Goal: Complete application form

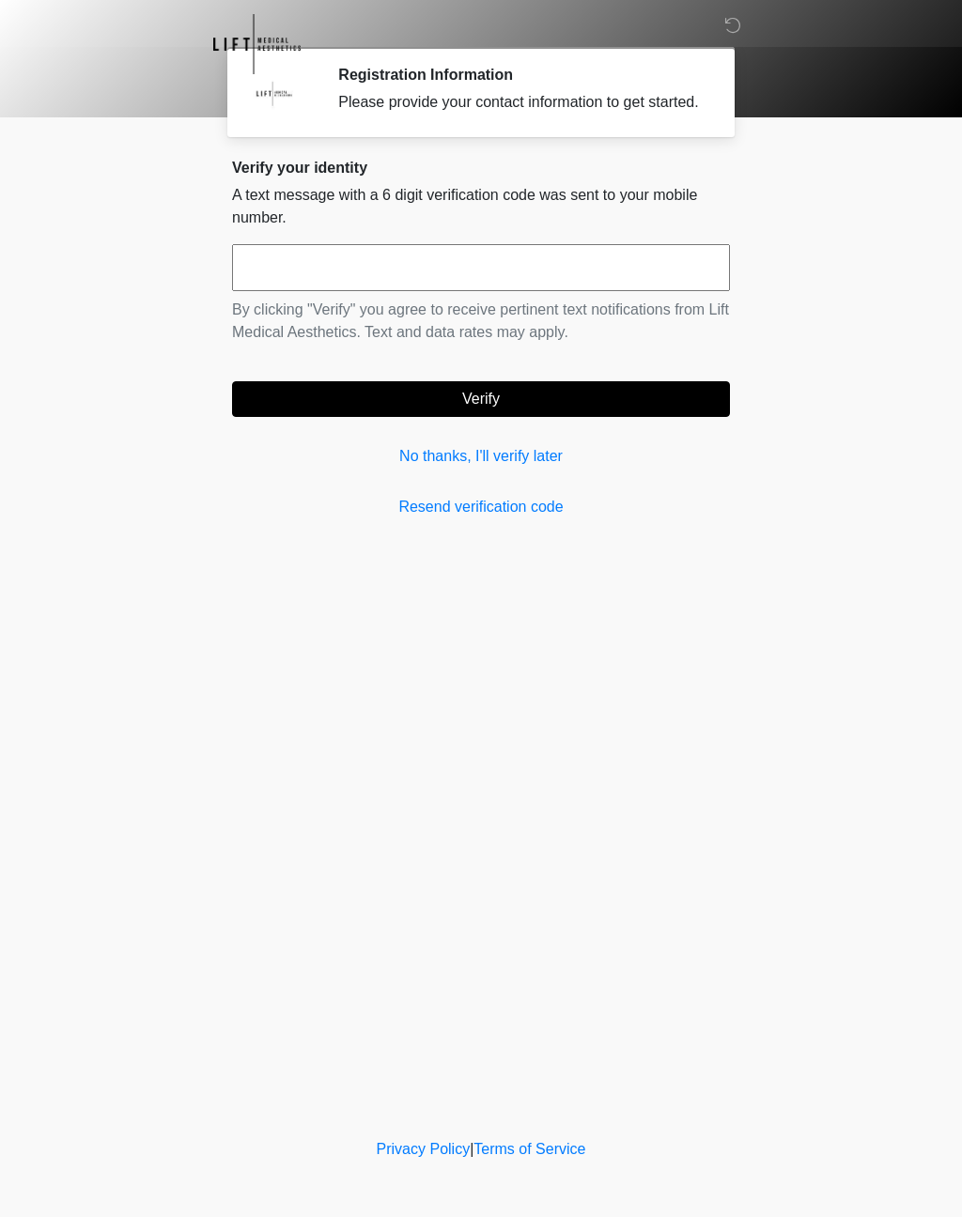
click at [440, 290] on input "text" at bounding box center [481, 267] width 498 height 47
type input "******"
click at [522, 417] on button "Verify" at bounding box center [481, 399] width 498 height 36
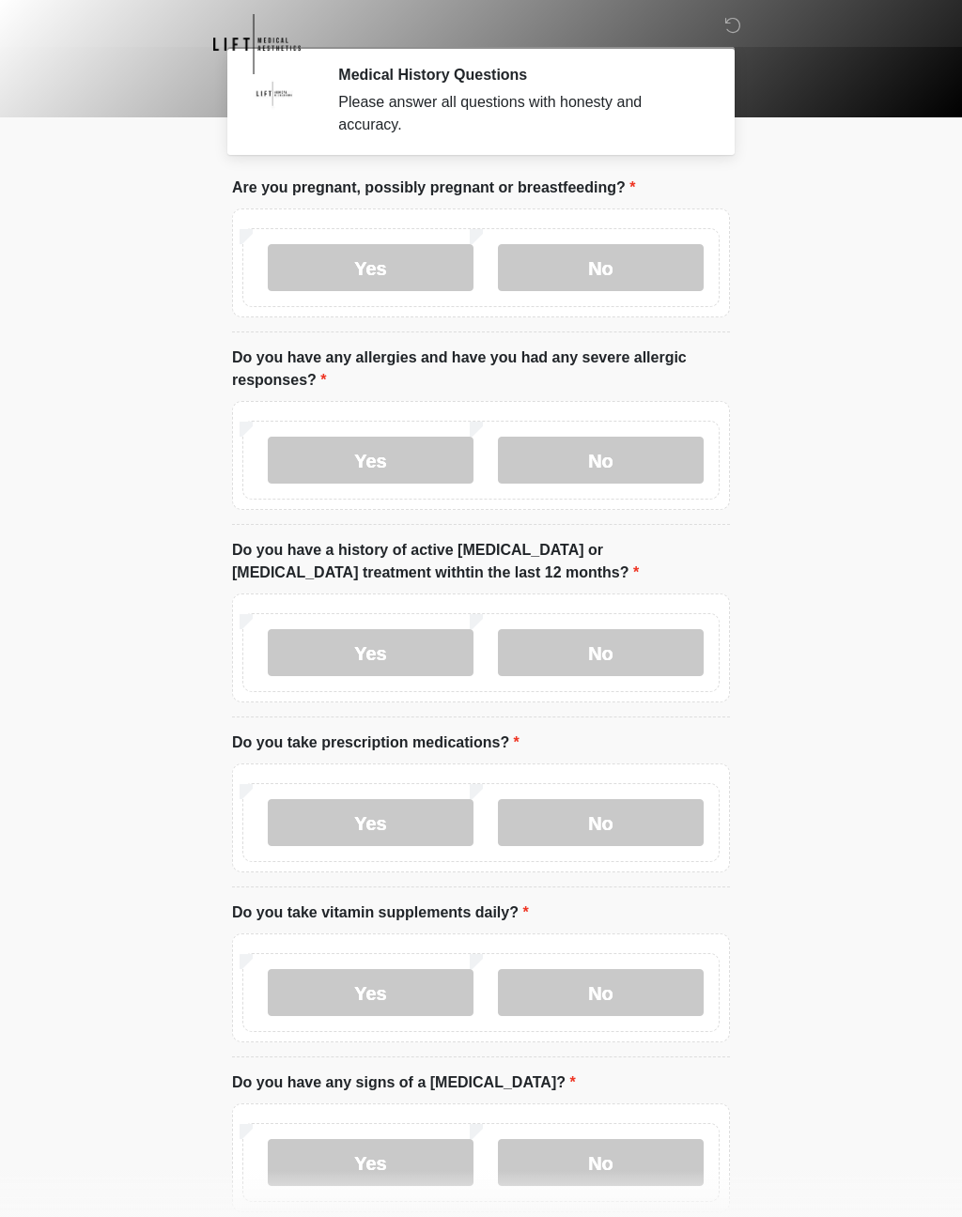
click at [643, 264] on label "No" at bounding box center [601, 267] width 206 height 47
click at [627, 458] on label "No" at bounding box center [601, 460] width 206 height 47
click at [633, 654] on label "No" at bounding box center [601, 652] width 206 height 47
click at [616, 831] on label "No" at bounding box center [601, 822] width 206 height 47
click at [405, 992] on label "Yes" at bounding box center [371, 992] width 206 height 47
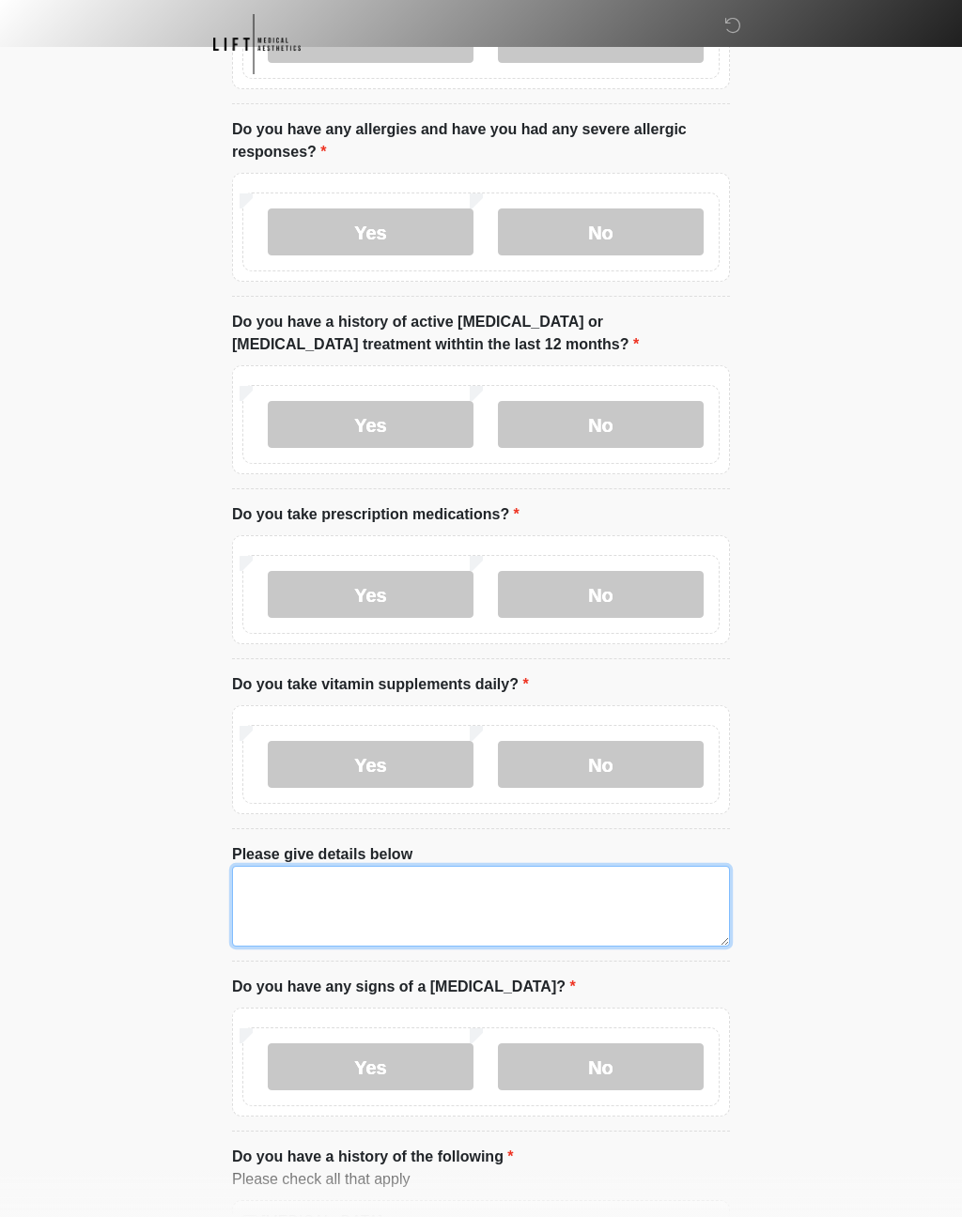
click at [395, 894] on textarea "Please give details below" at bounding box center [481, 906] width 498 height 81
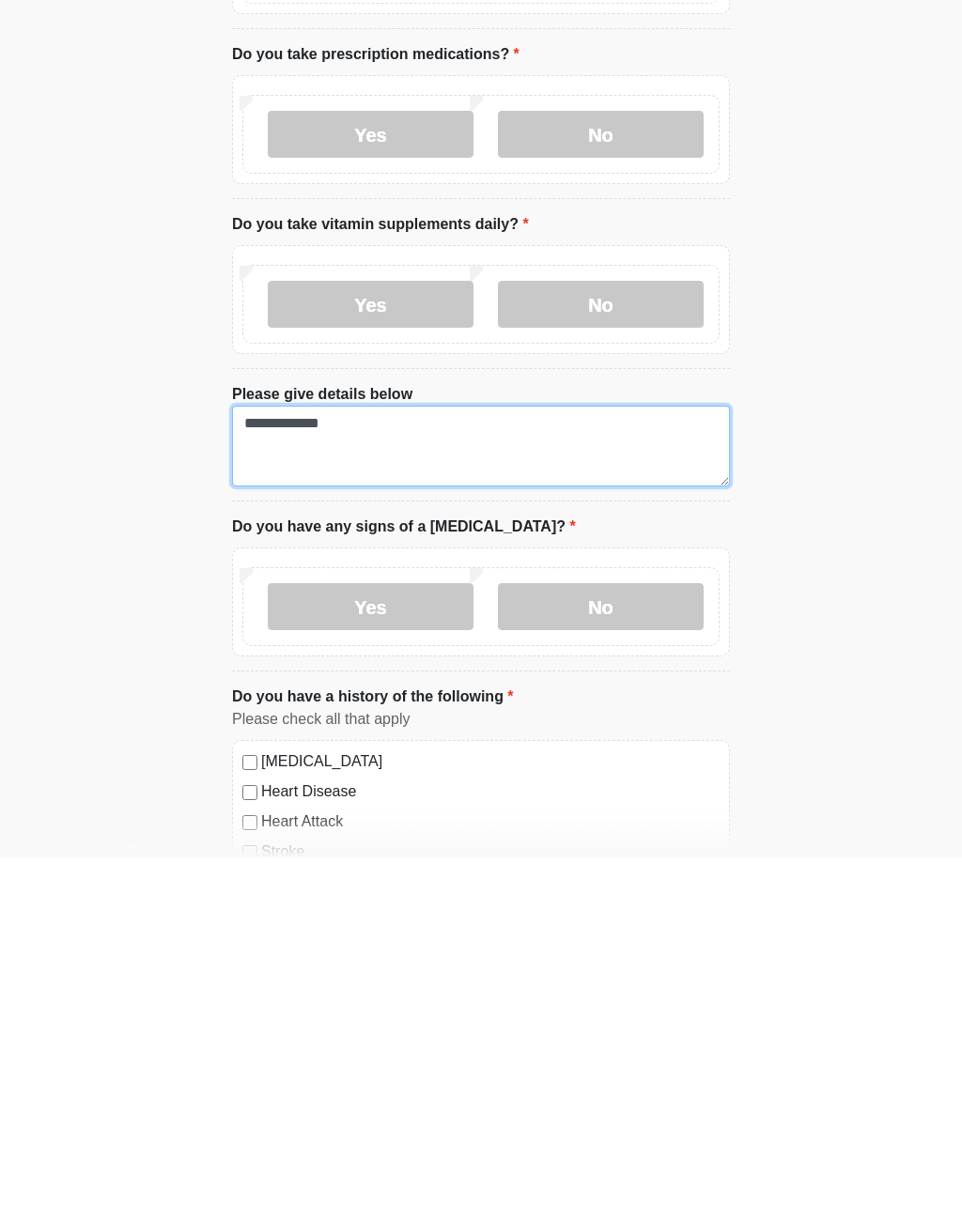
type textarea "**********"
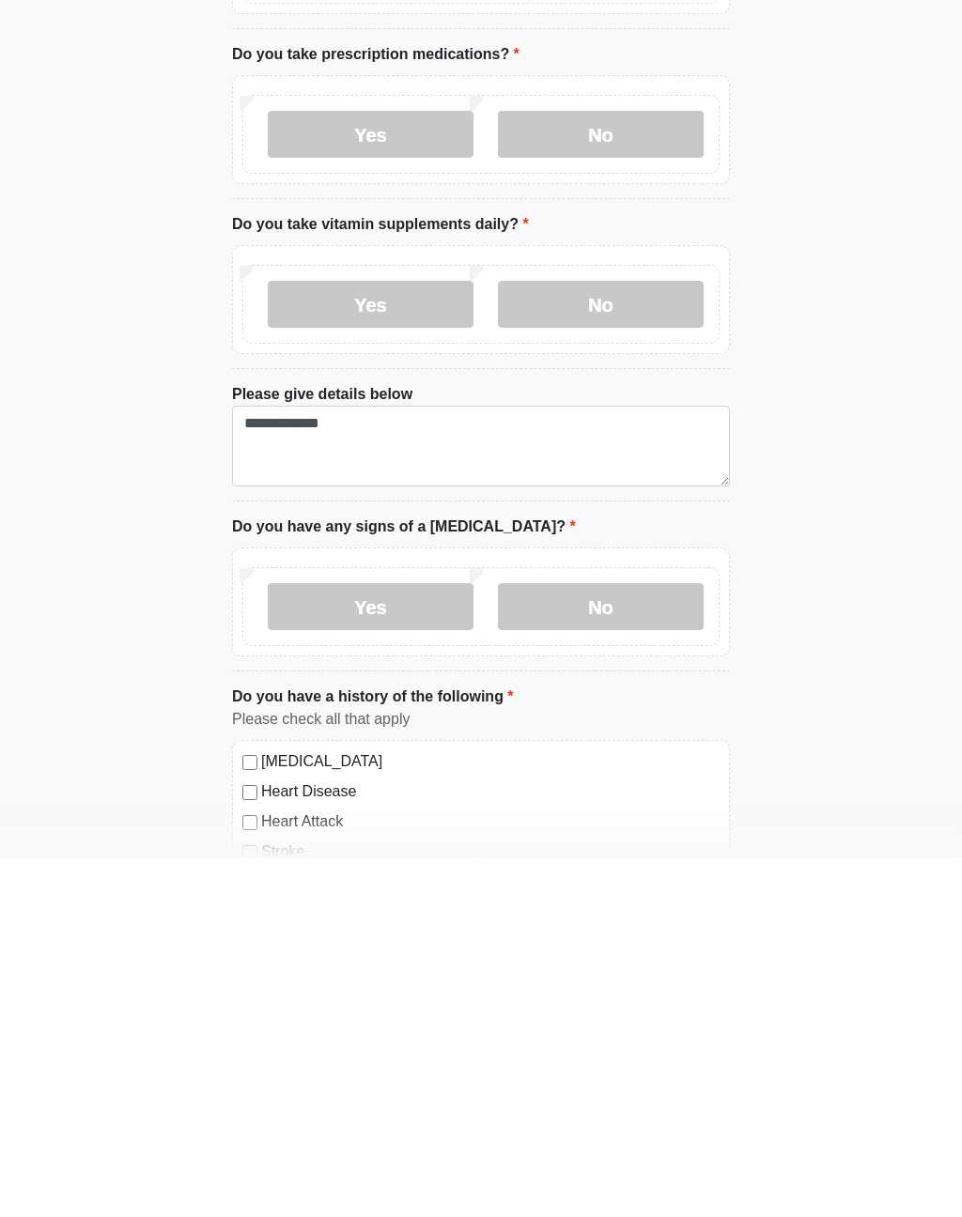
click at [645, 943] on label "No" at bounding box center [601, 966] width 206 height 47
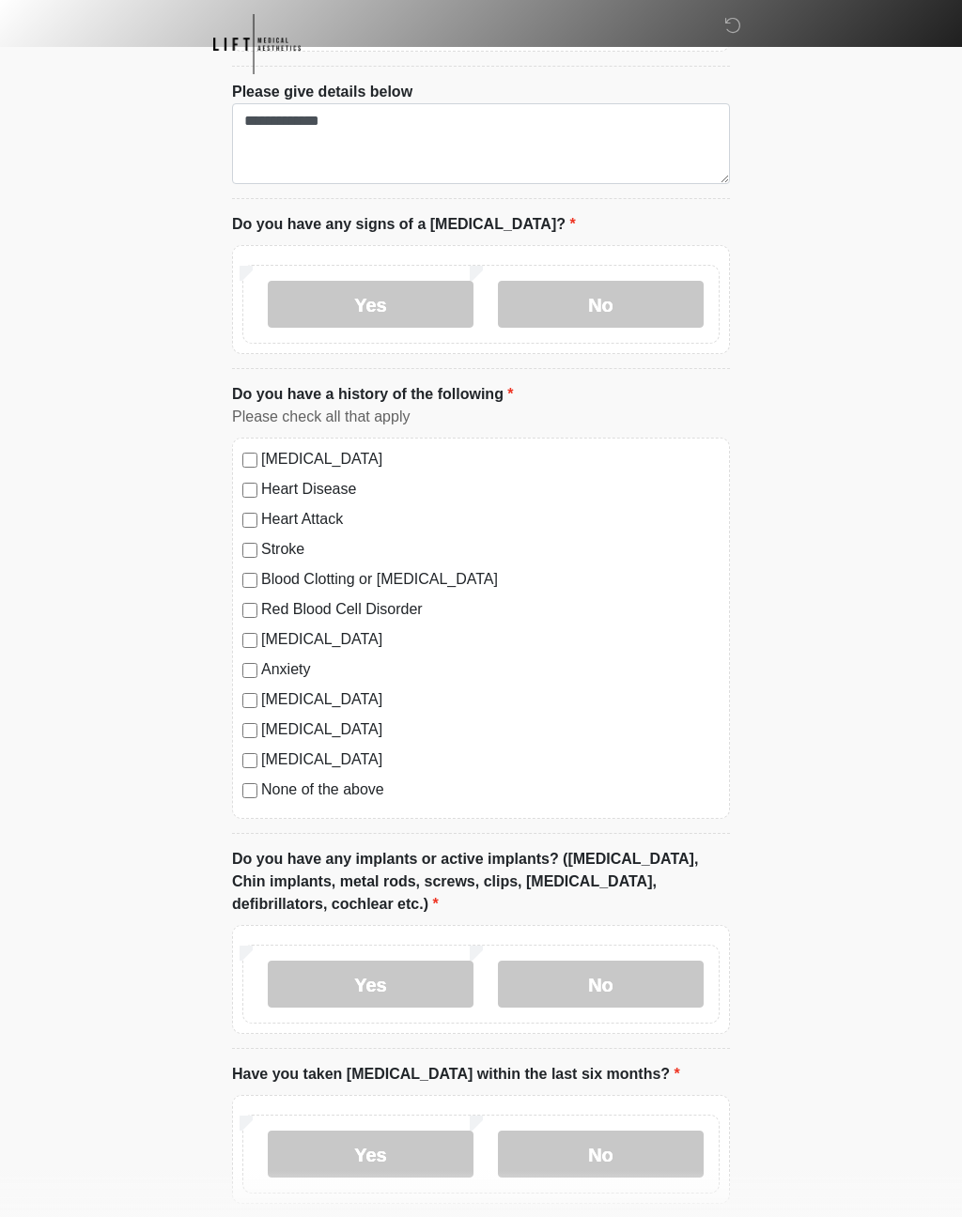
scroll to position [997, 0]
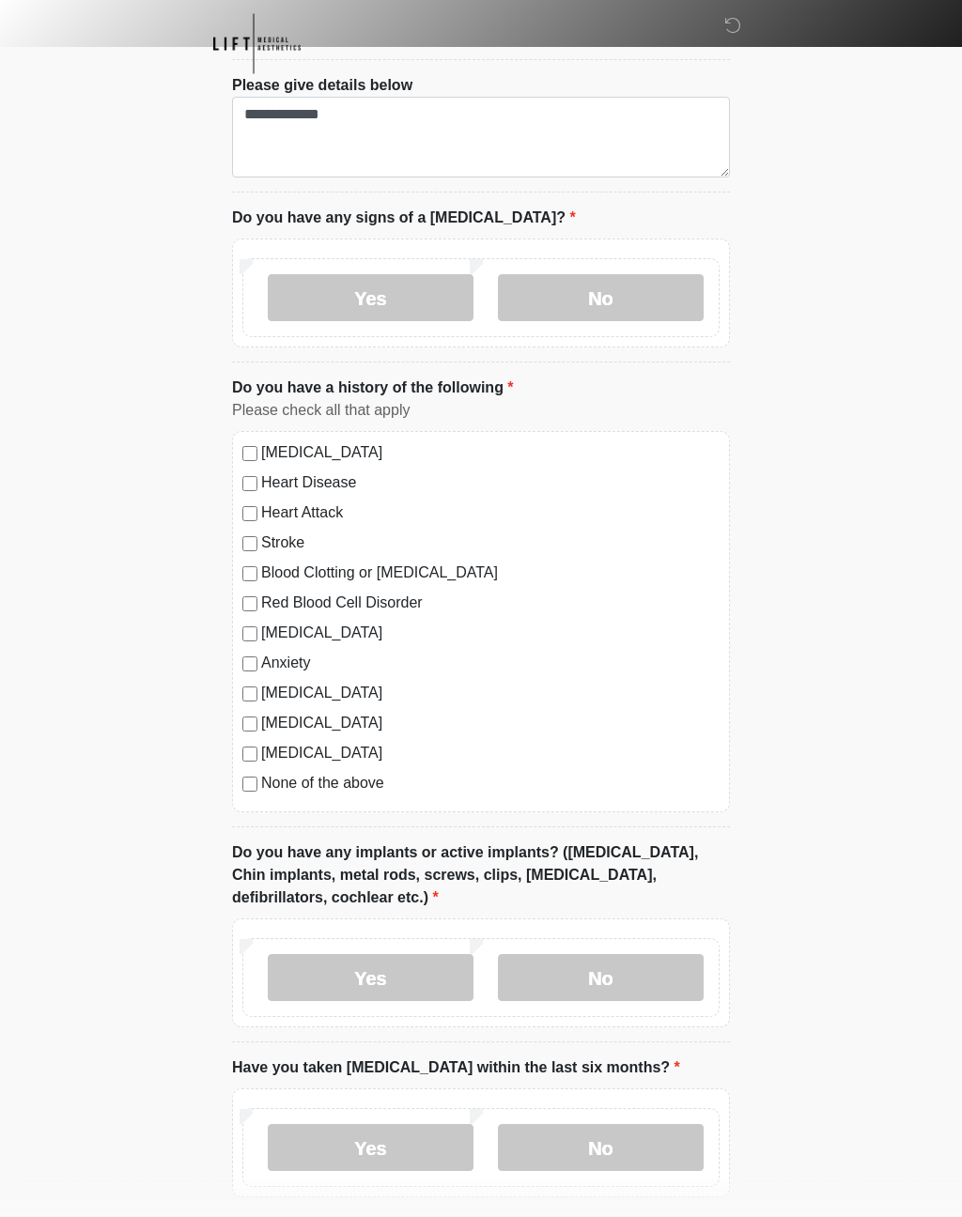
click at [291, 969] on label "Yes" at bounding box center [371, 978] width 206 height 47
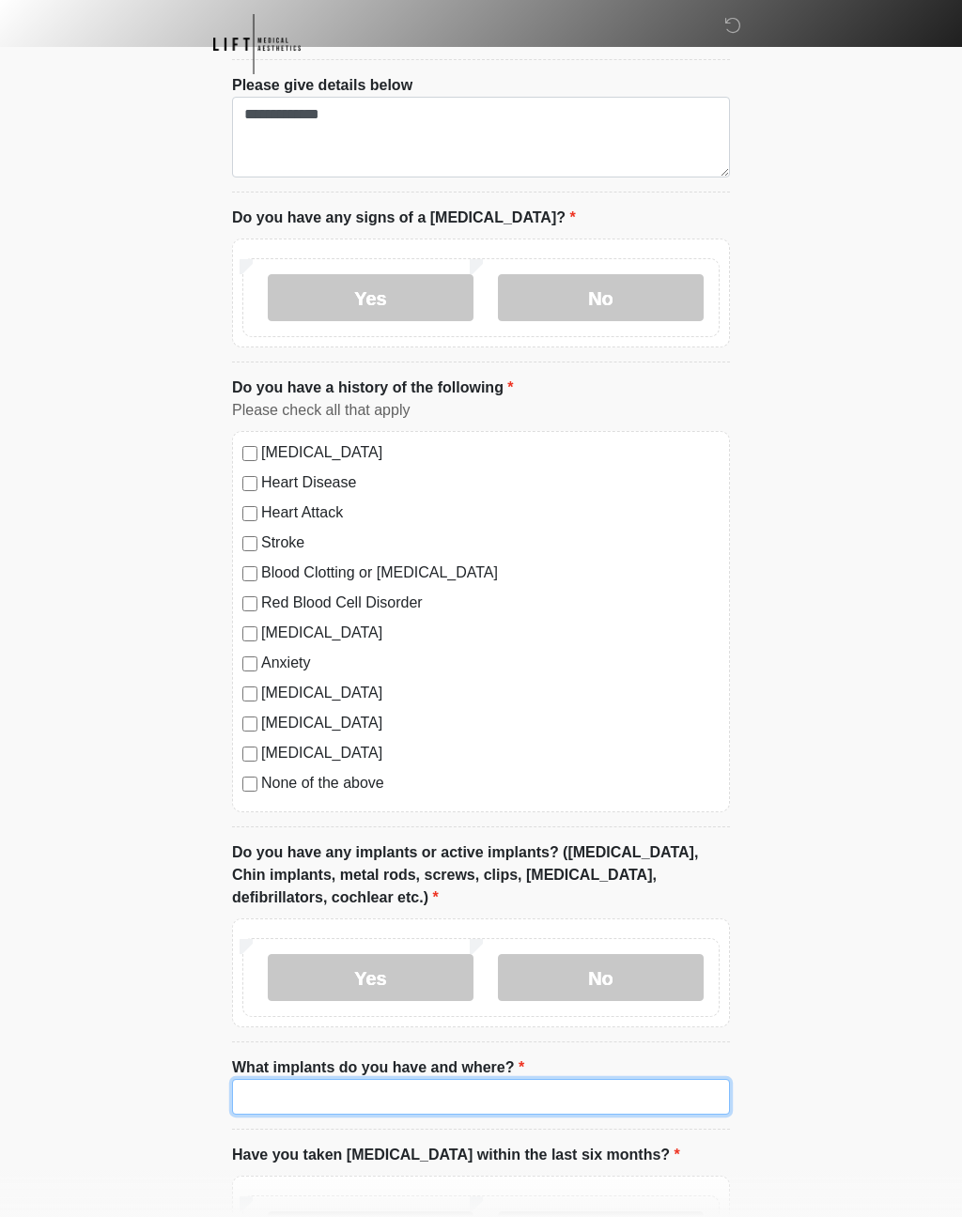
click at [492, 1089] on input "What implants do you have and where?" at bounding box center [481, 1097] width 498 height 36
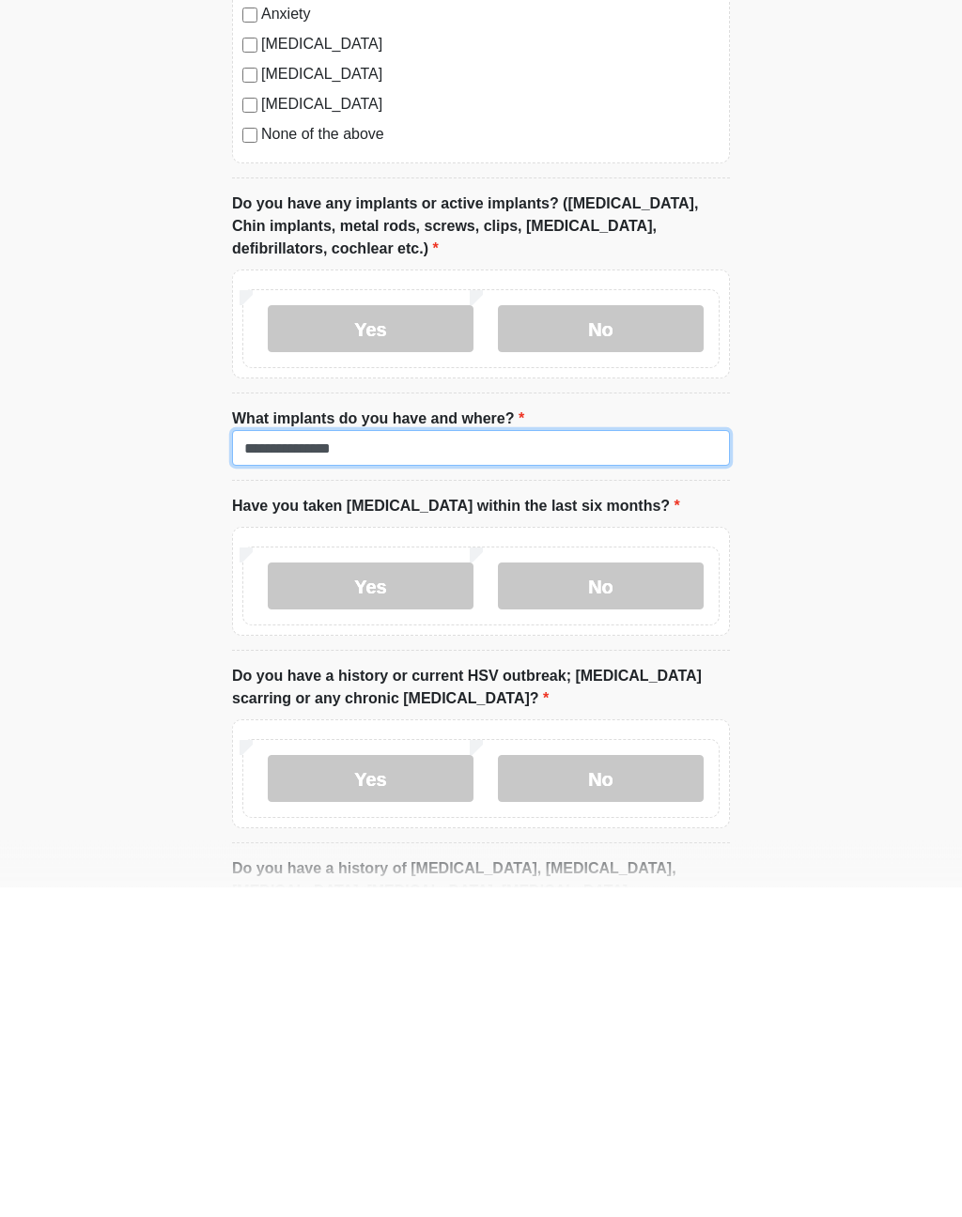
type input "**********"
click at [634, 893] on label "No" at bounding box center [601, 916] width 206 height 47
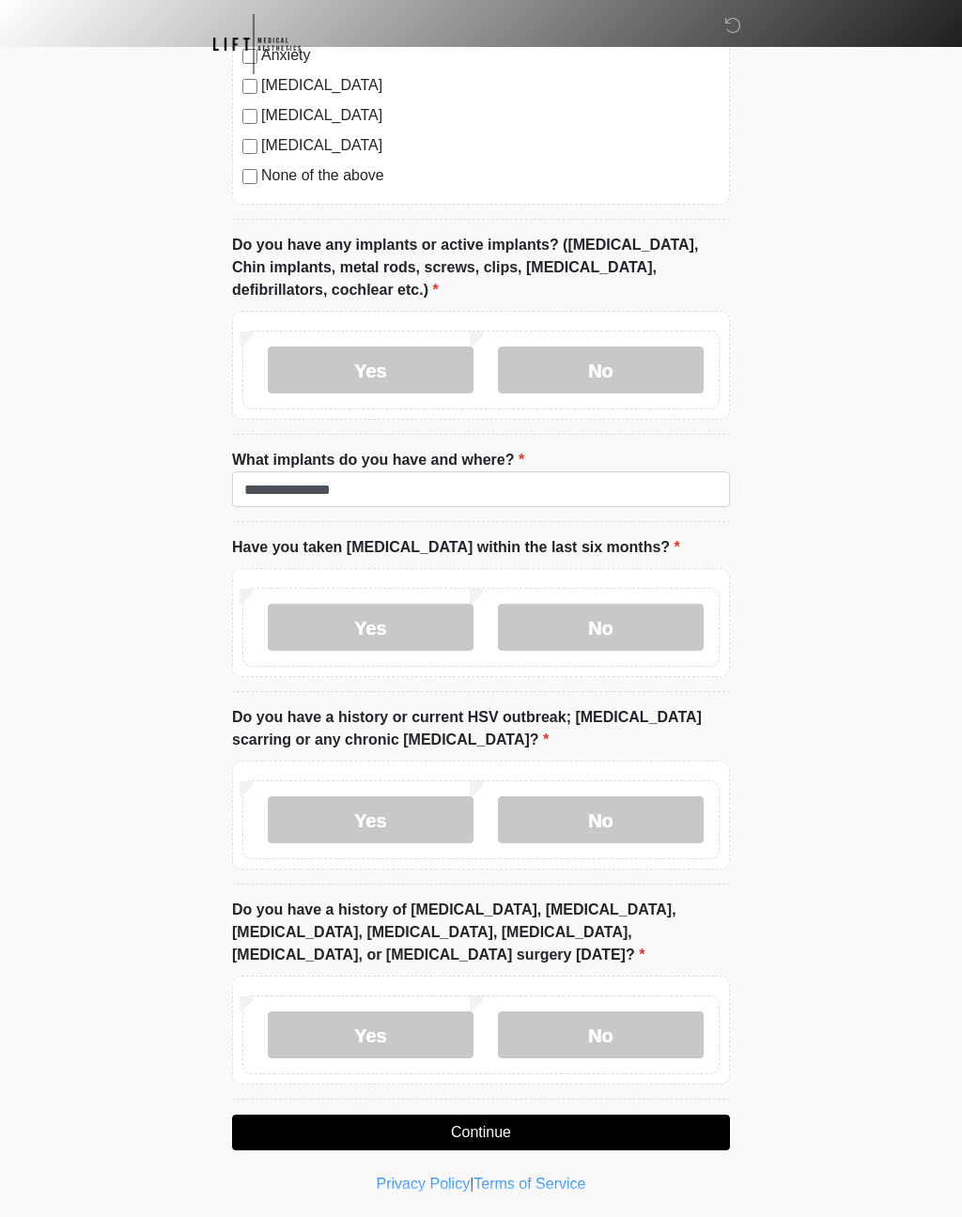
click at [636, 820] on label "No" at bounding box center [601, 820] width 206 height 47
click at [616, 1034] on label "No" at bounding box center [601, 1035] width 206 height 47
click at [554, 1125] on button "Continue" at bounding box center [481, 1133] width 498 height 36
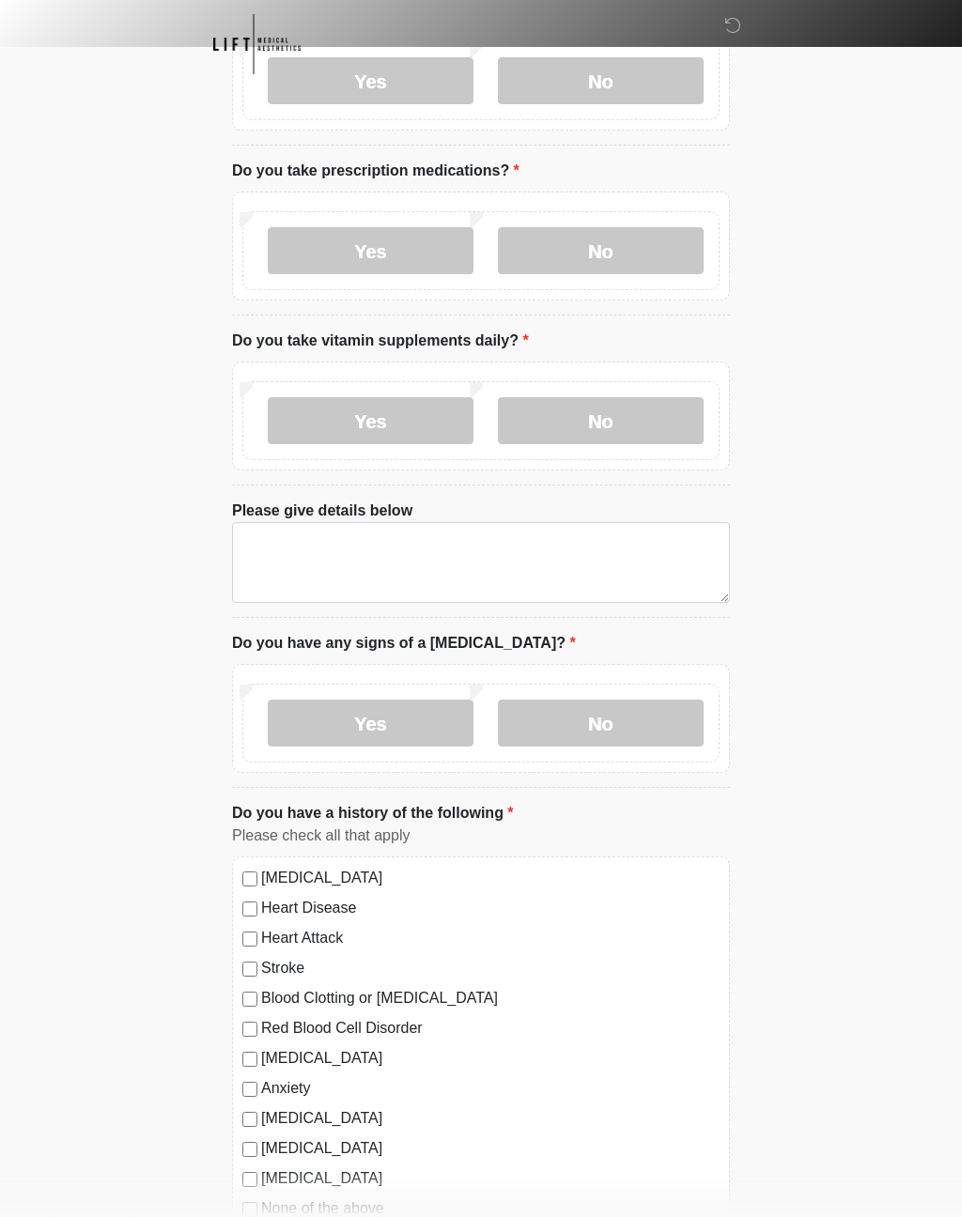
scroll to position [0, 0]
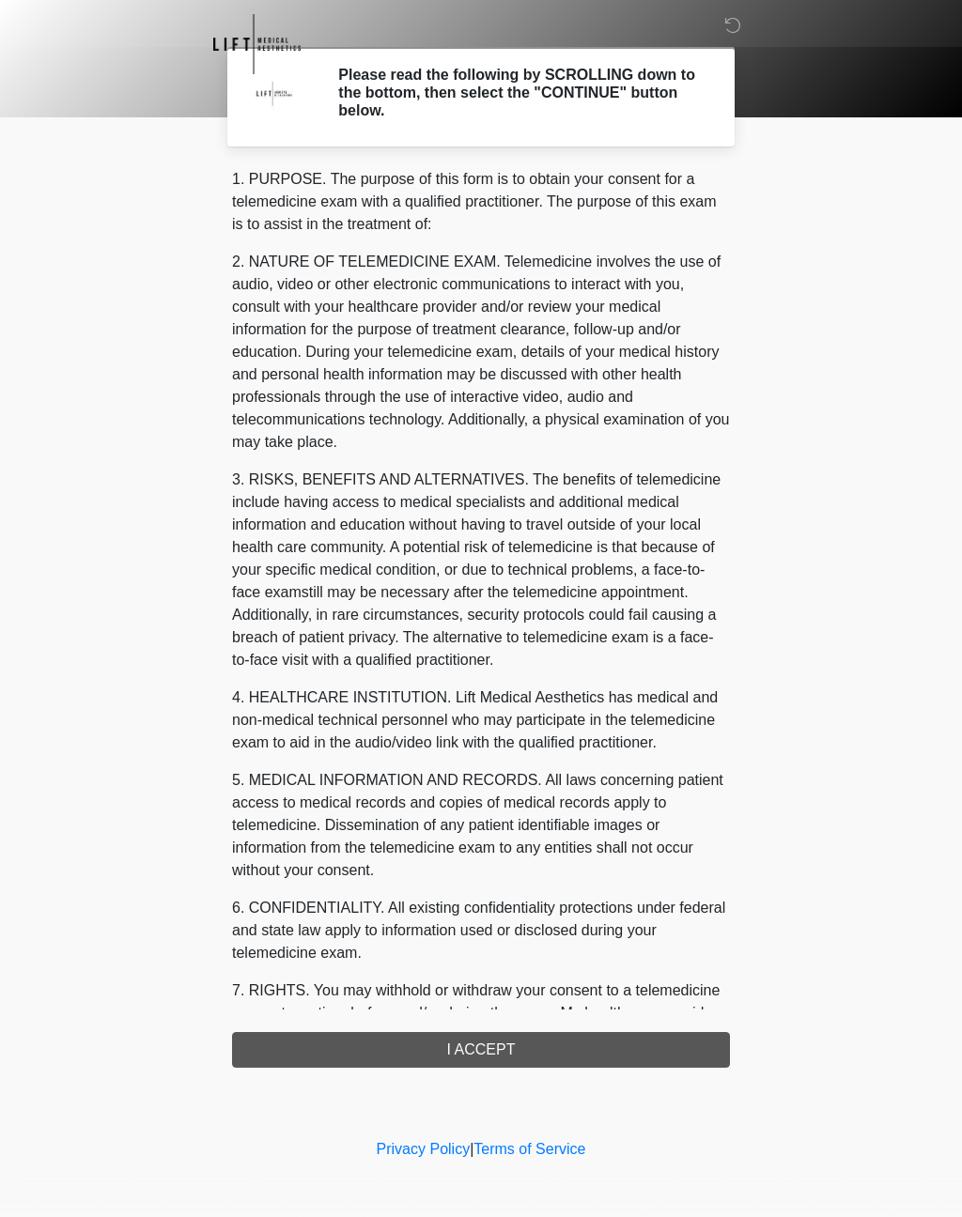
click at [533, 1056] on div "1. PURPOSE. The purpose of this form is to obtain your consent for a telemedici…" at bounding box center [481, 618] width 498 height 900
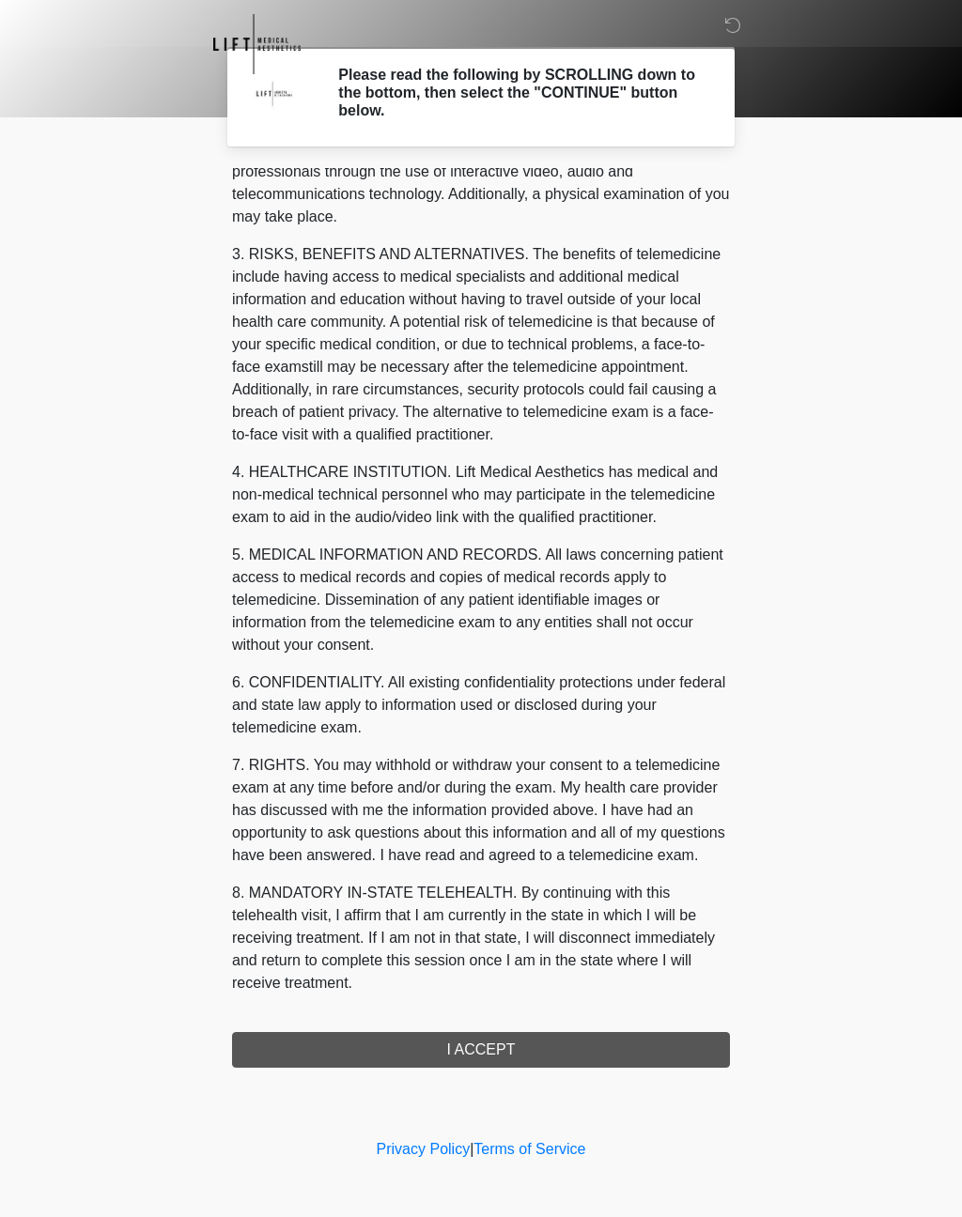
scroll to position [248, 0]
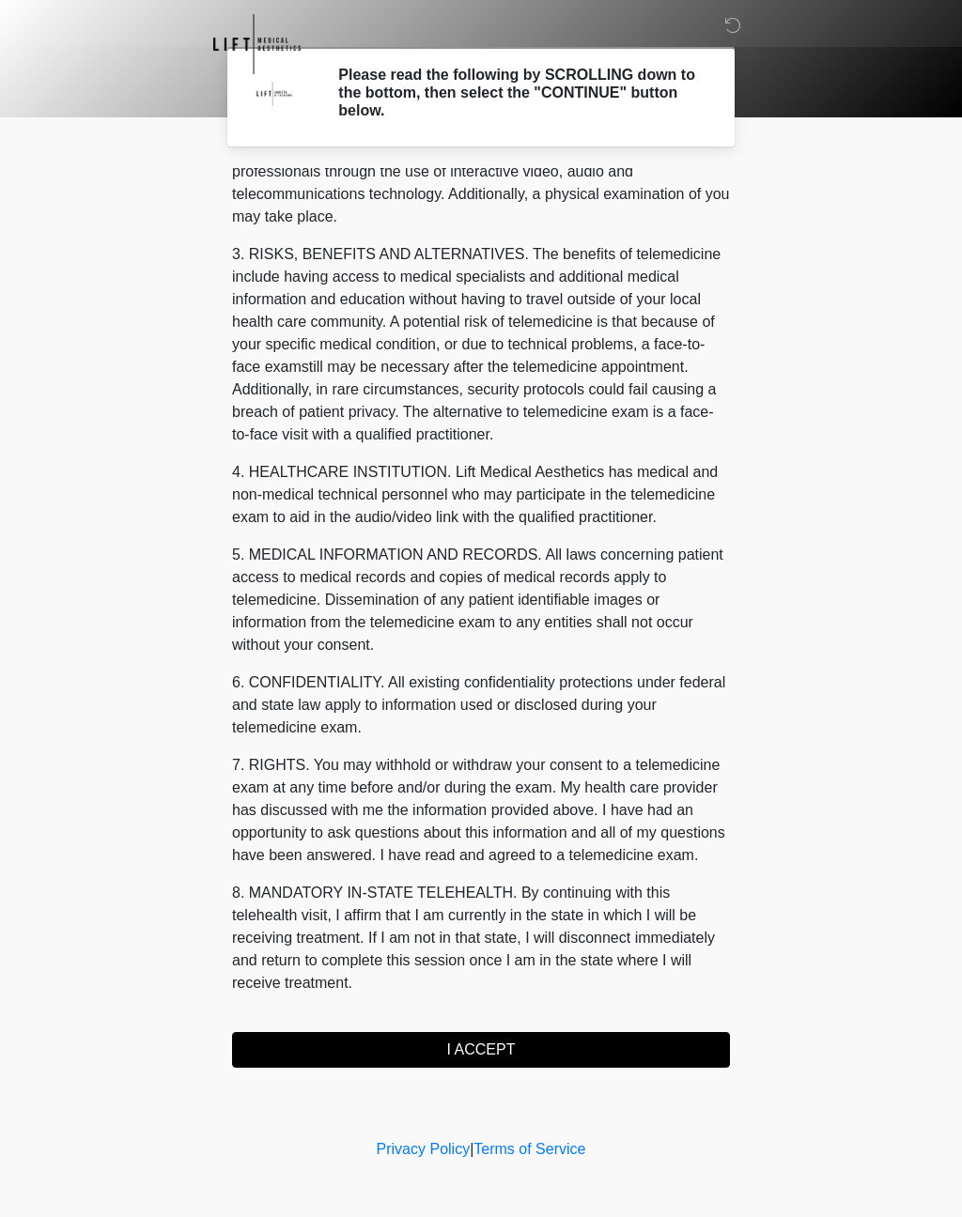
click at [496, 1056] on button "I ACCEPT" at bounding box center [481, 1050] width 498 height 36
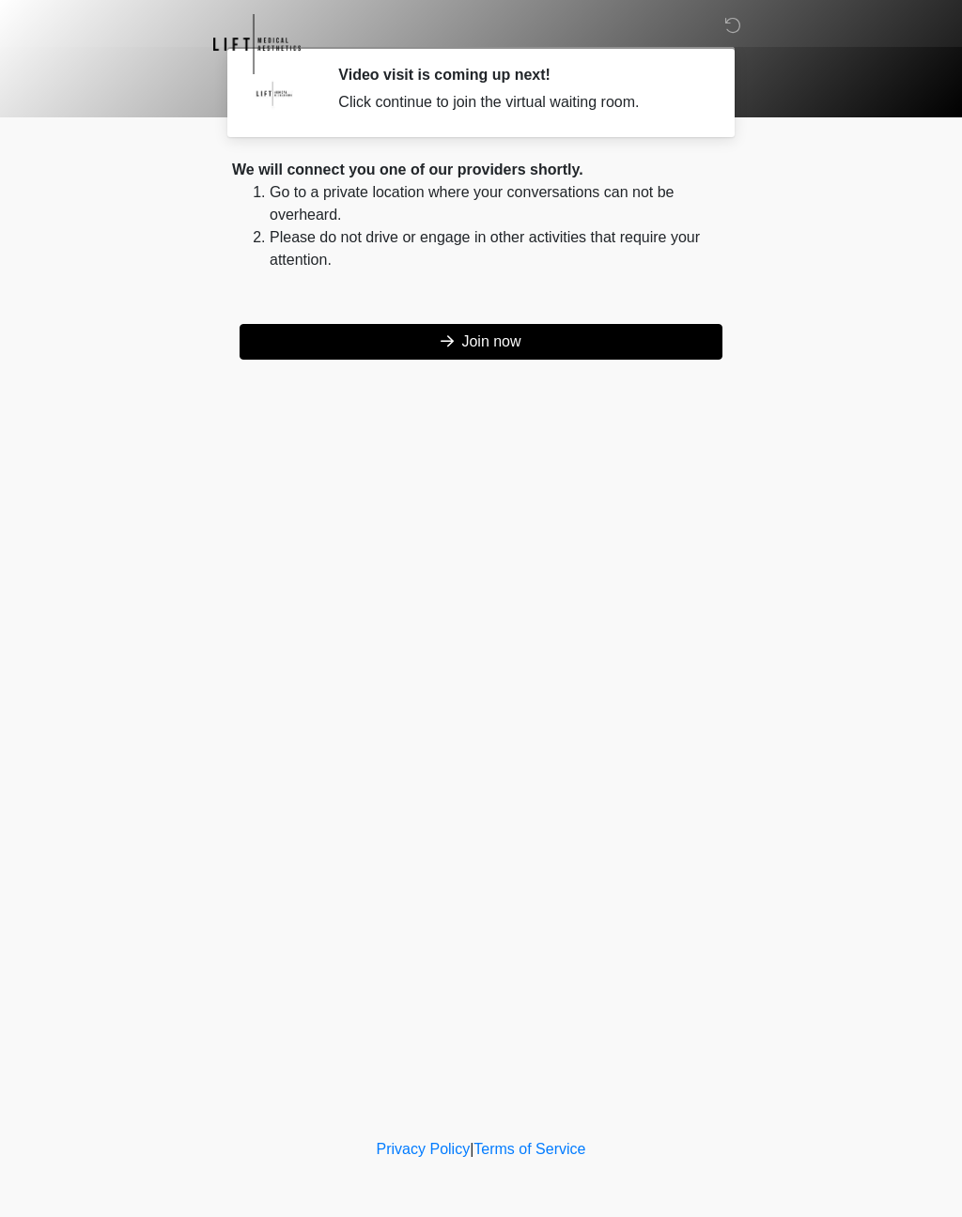
click at [523, 341] on button "Join now" at bounding box center [481, 342] width 483 height 36
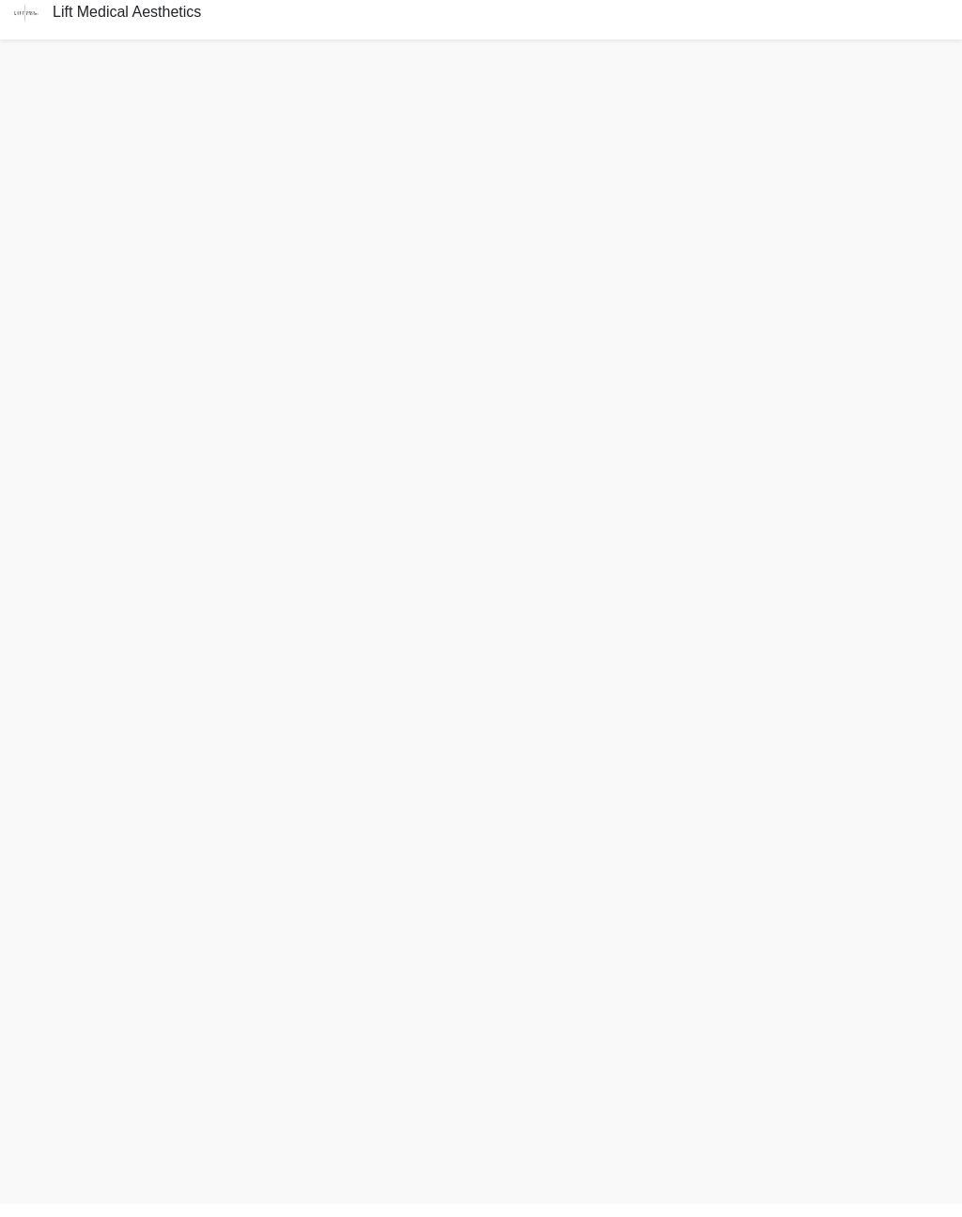
scroll to position [6, 0]
